Goal: Task Accomplishment & Management: Complete application form

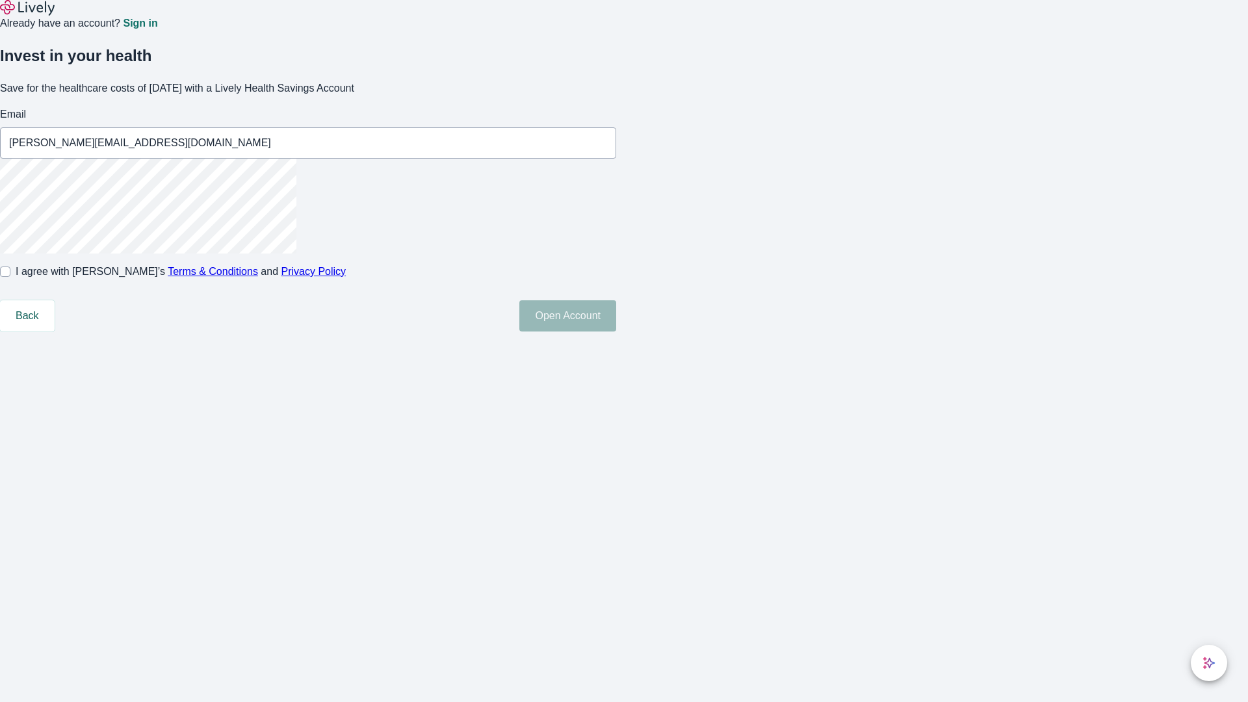
click at [10, 277] on input "I agree with Lively’s Terms & Conditions and Privacy Policy" at bounding box center [5, 272] width 10 height 10
checkbox input "true"
click at [616, 332] on button "Open Account" at bounding box center [567, 315] width 97 height 31
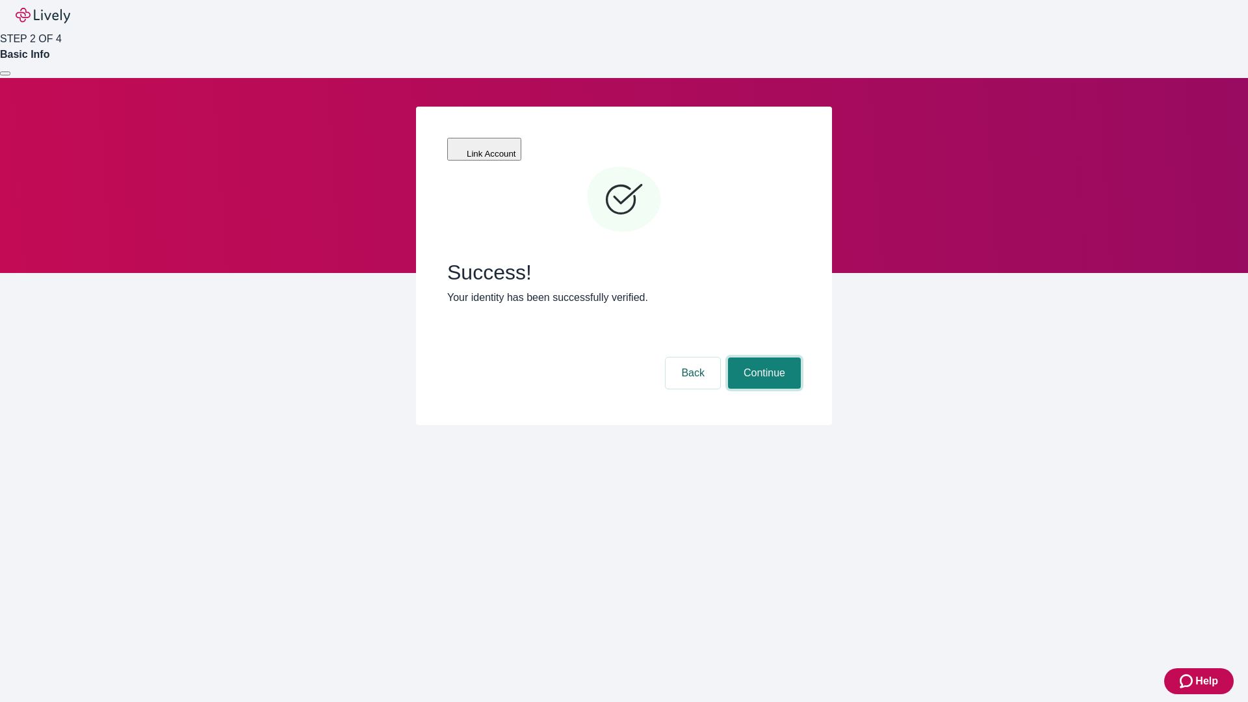
click at [763, 358] on button "Continue" at bounding box center [764, 373] width 73 height 31
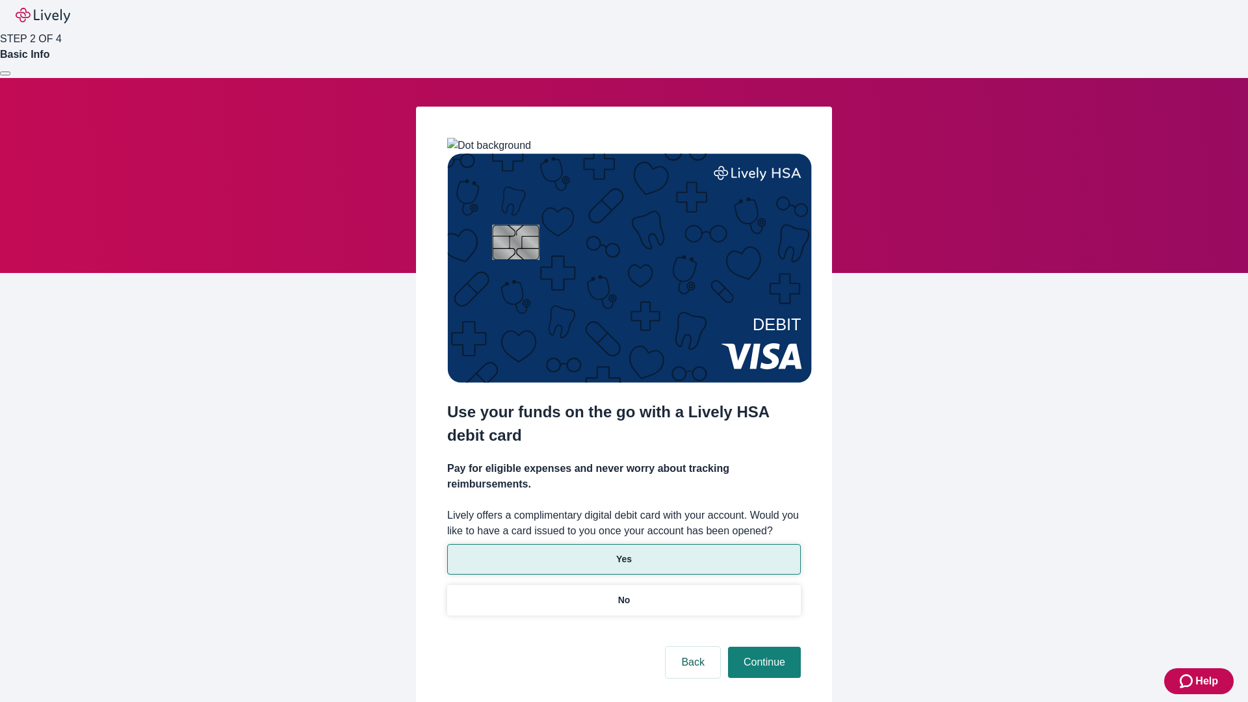
click at [623, 553] on p "Yes" at bounding box center [624, 560] width 16 height 14
click at [763, 647] on button "Continue" at bounding box center [764, 662] width 73 height 31
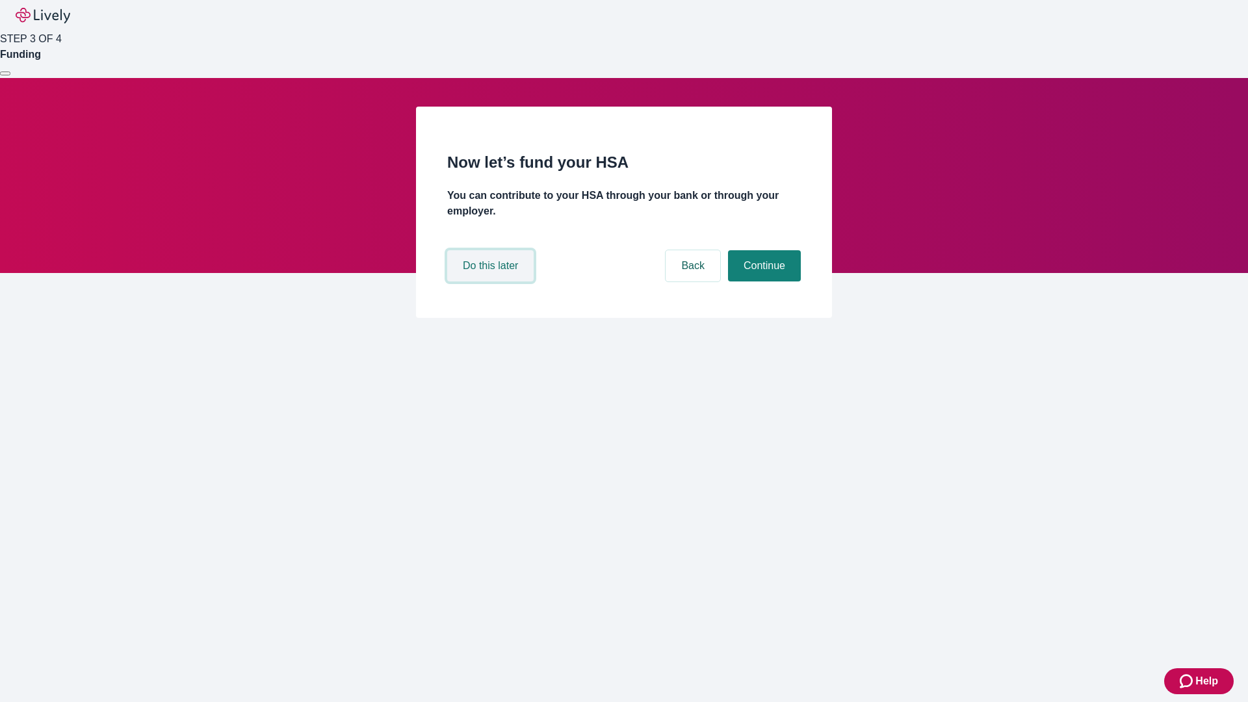
click at [492, 281] on button "Do this later" at bounding box center [490, 265] width 86 height 31
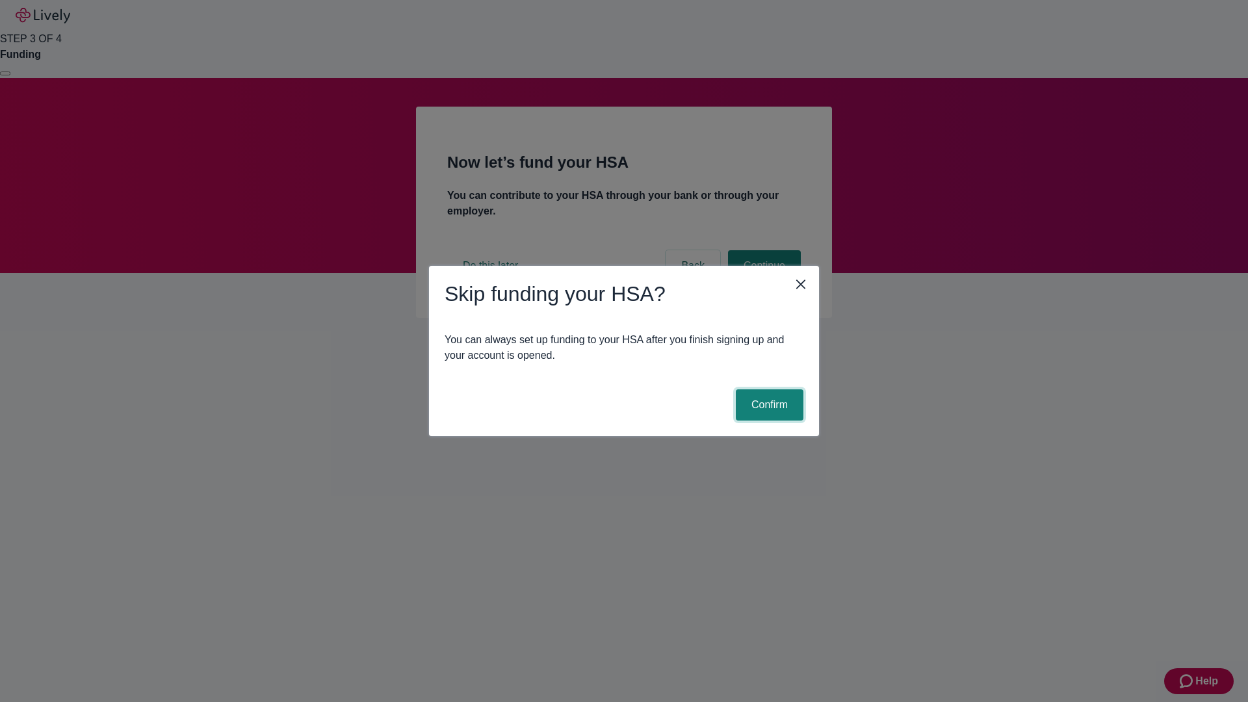
click at [768, 405] on button "Confirm" at bounding box center [770, 404] width 68 height 31
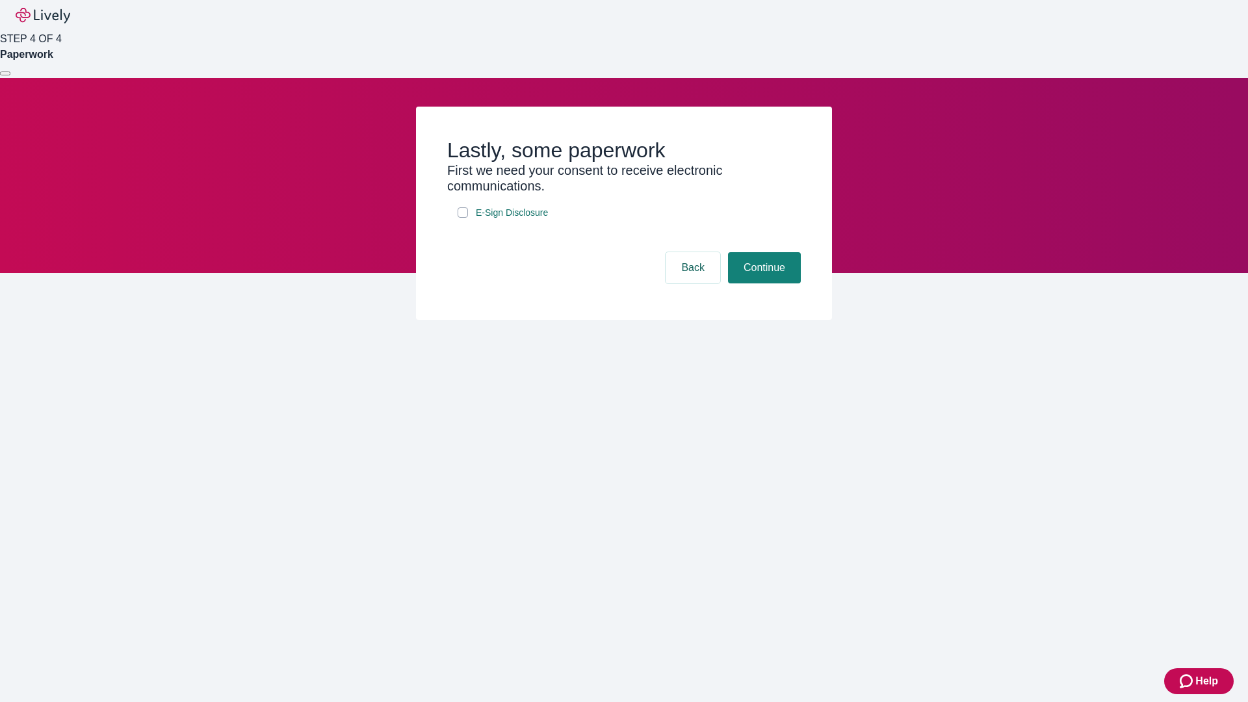
click at [463, 218] on input "E-Sign Disclosure" at bounding box center [463, 212] width 10 height 10
checkbox input "true"
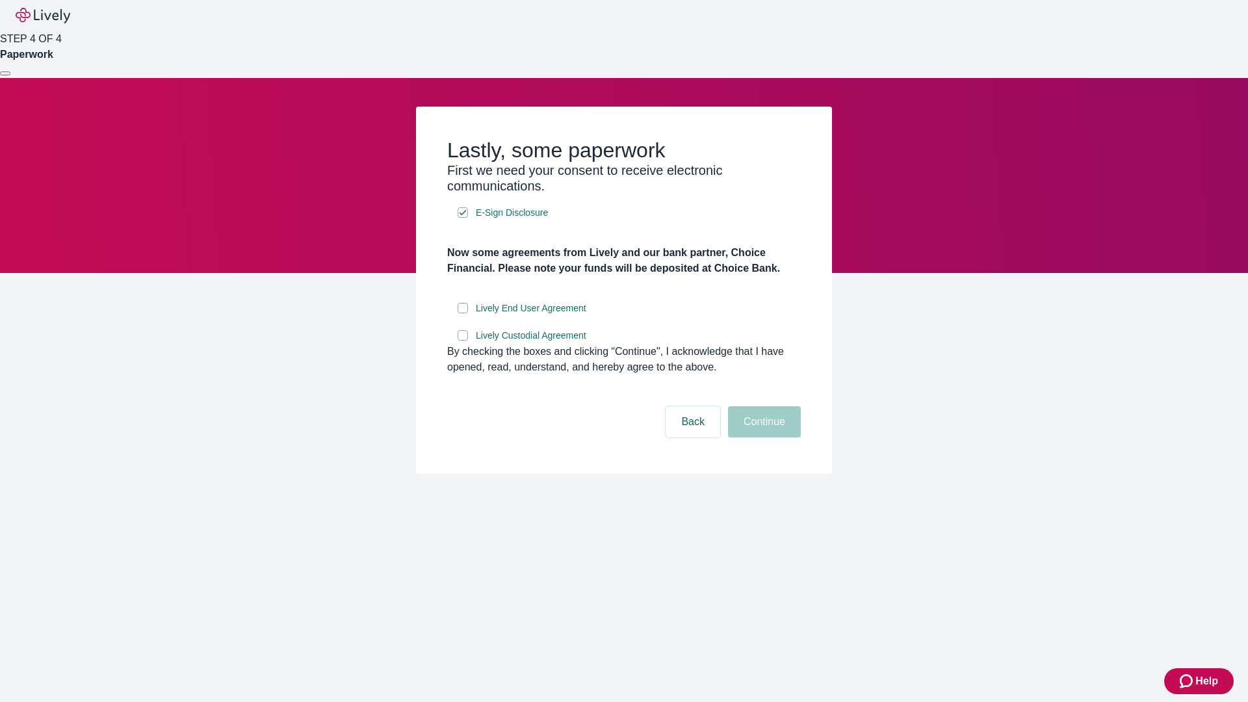
click at [463, 313] on input "Lively End User Agreement" at bounding box center [463, 308] width 10 height 10
checkbox input "true"
click at [463, 341] on input "Lively Custodial Agreement" at bounding box center [463, 335] width 10 height 10
checkbox input "true"
click at [763, 438] on button "Continue" at bounding box center [764, 421] width 73 height 31
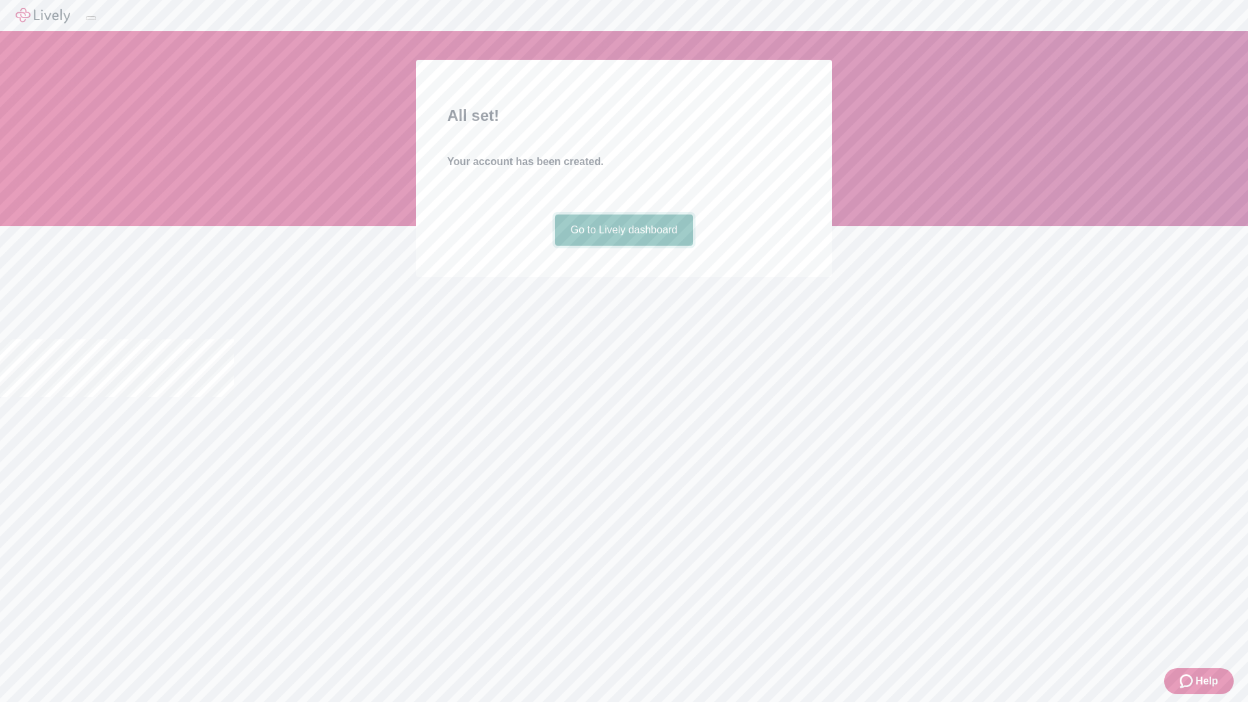
click at [623, 246] on link "Go to Lively dashboard" at bounding box center [624, 230] width 138 height 31
